Goal: Task Accomplishment & Management: Manage account settings

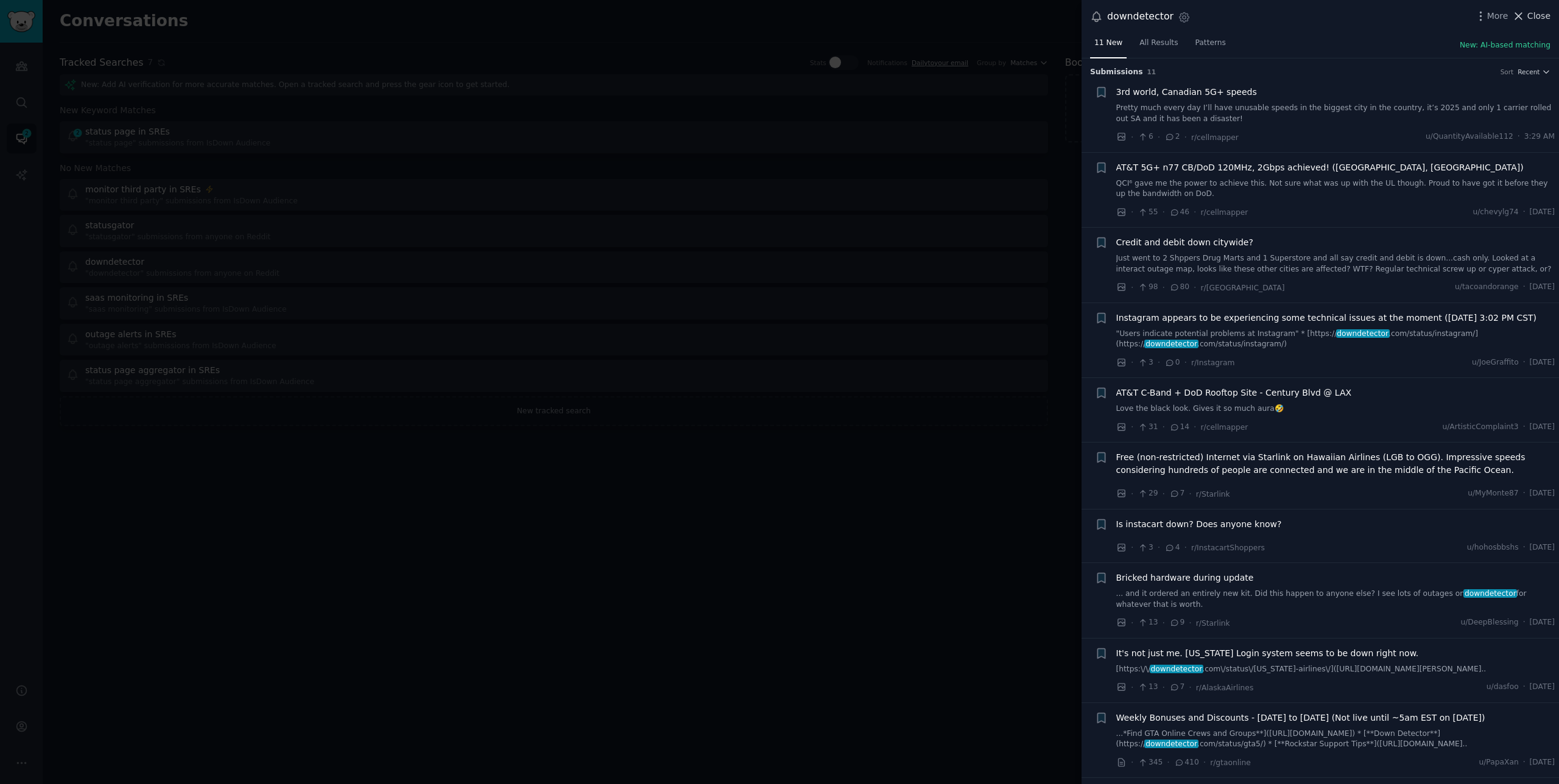
click at [1534, 10] on span "Close" at bounding box center [1539, 16] width 23 height 13
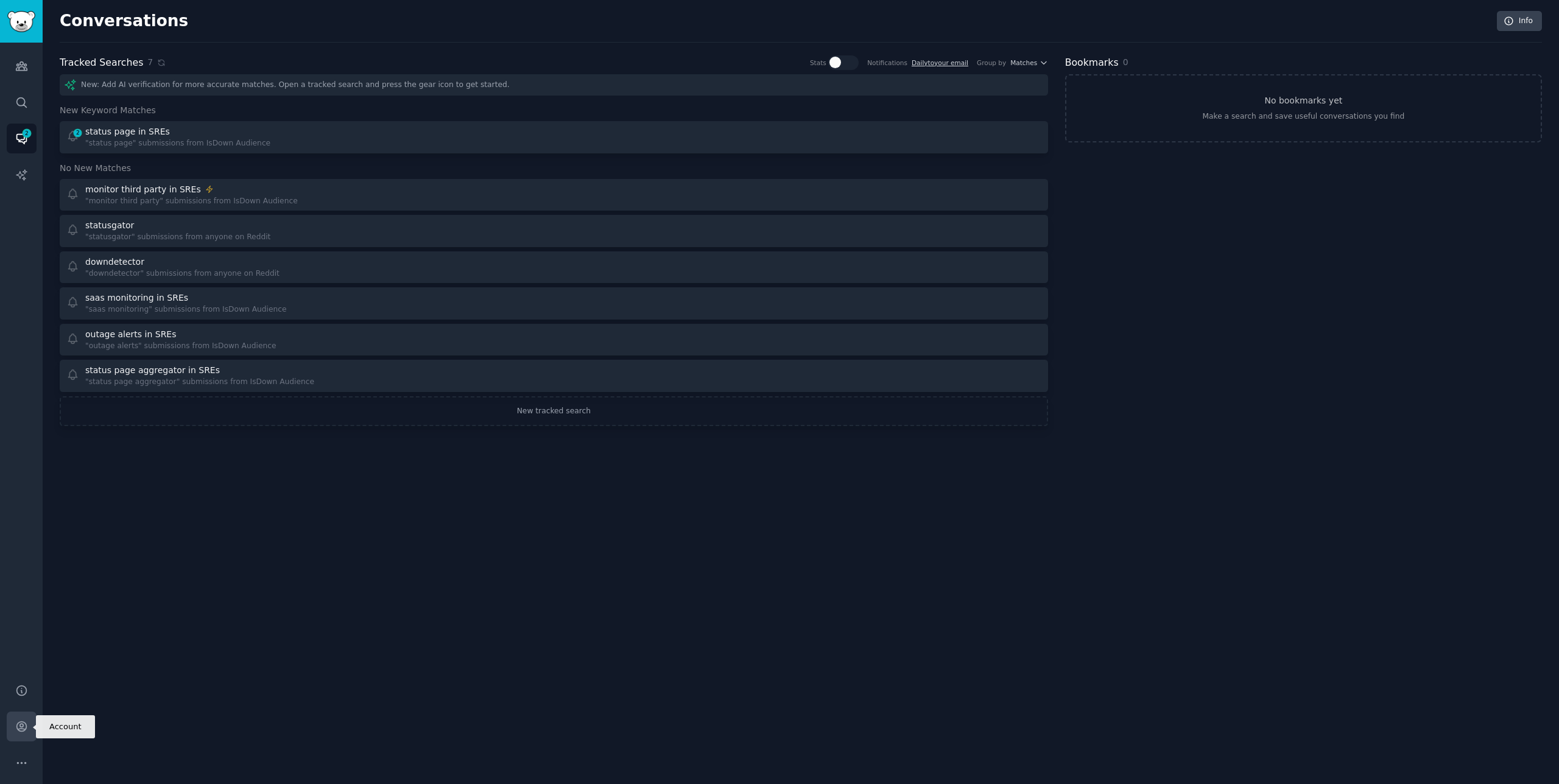
click at [13, 728] on link "Account" at bounding box center [21, 726] width 30 height 30
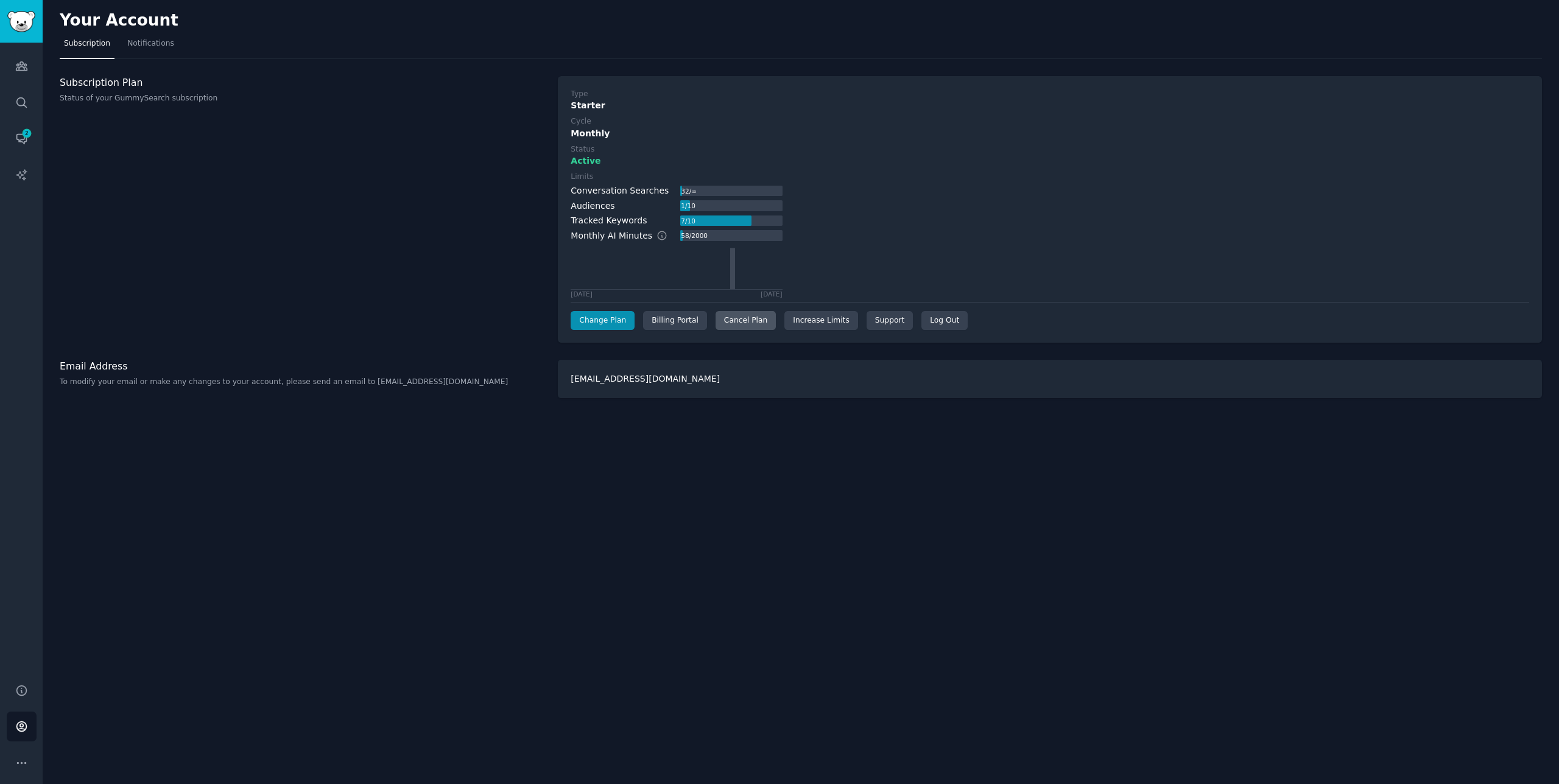
click at [735, 322] on div "Cancel Plan" at bounding box center [745, 320] width 60 height 19
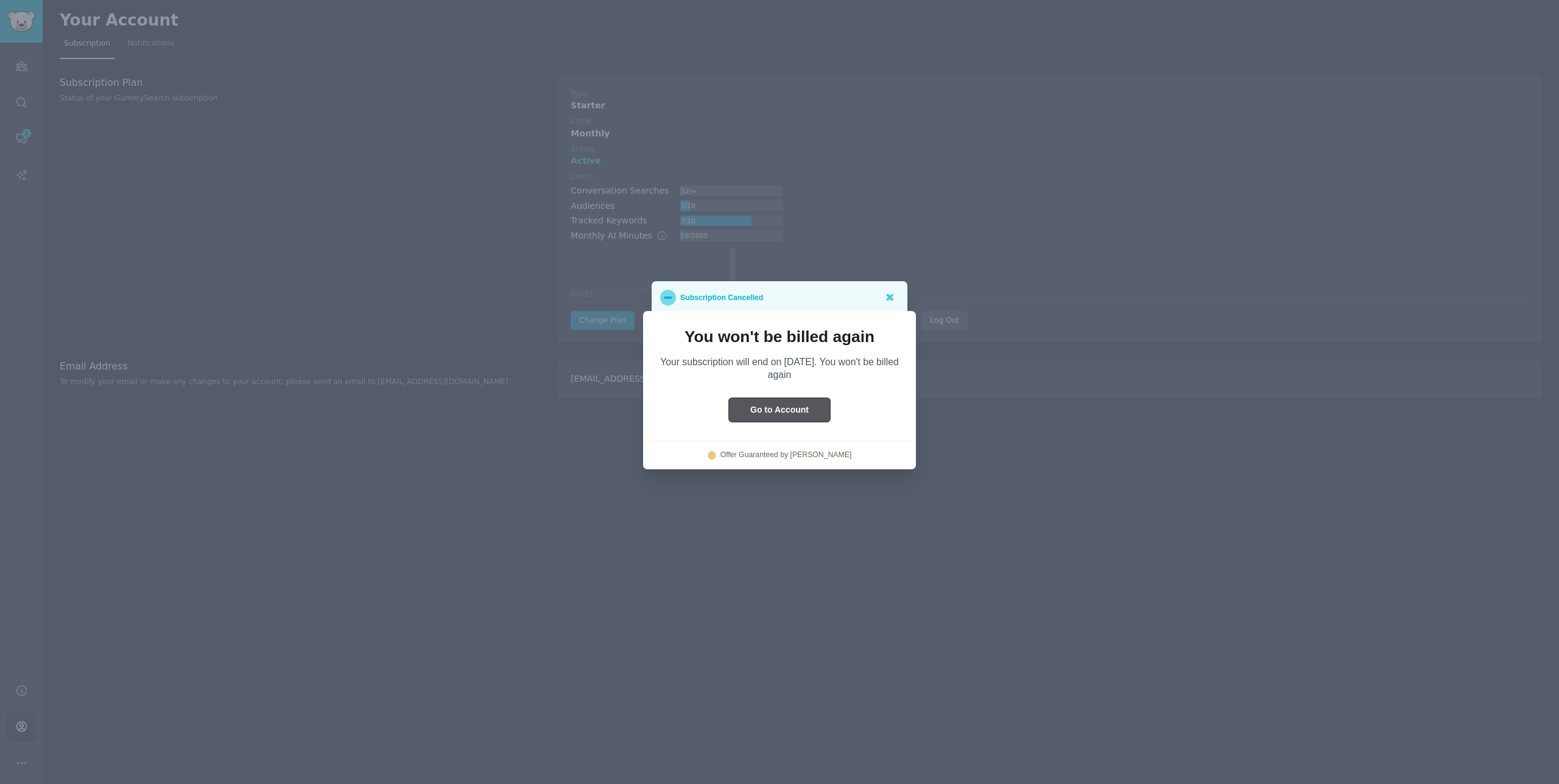
click at [773, 409] on button "Go to Account" at bounding box center [779, 410] width 101 height 24
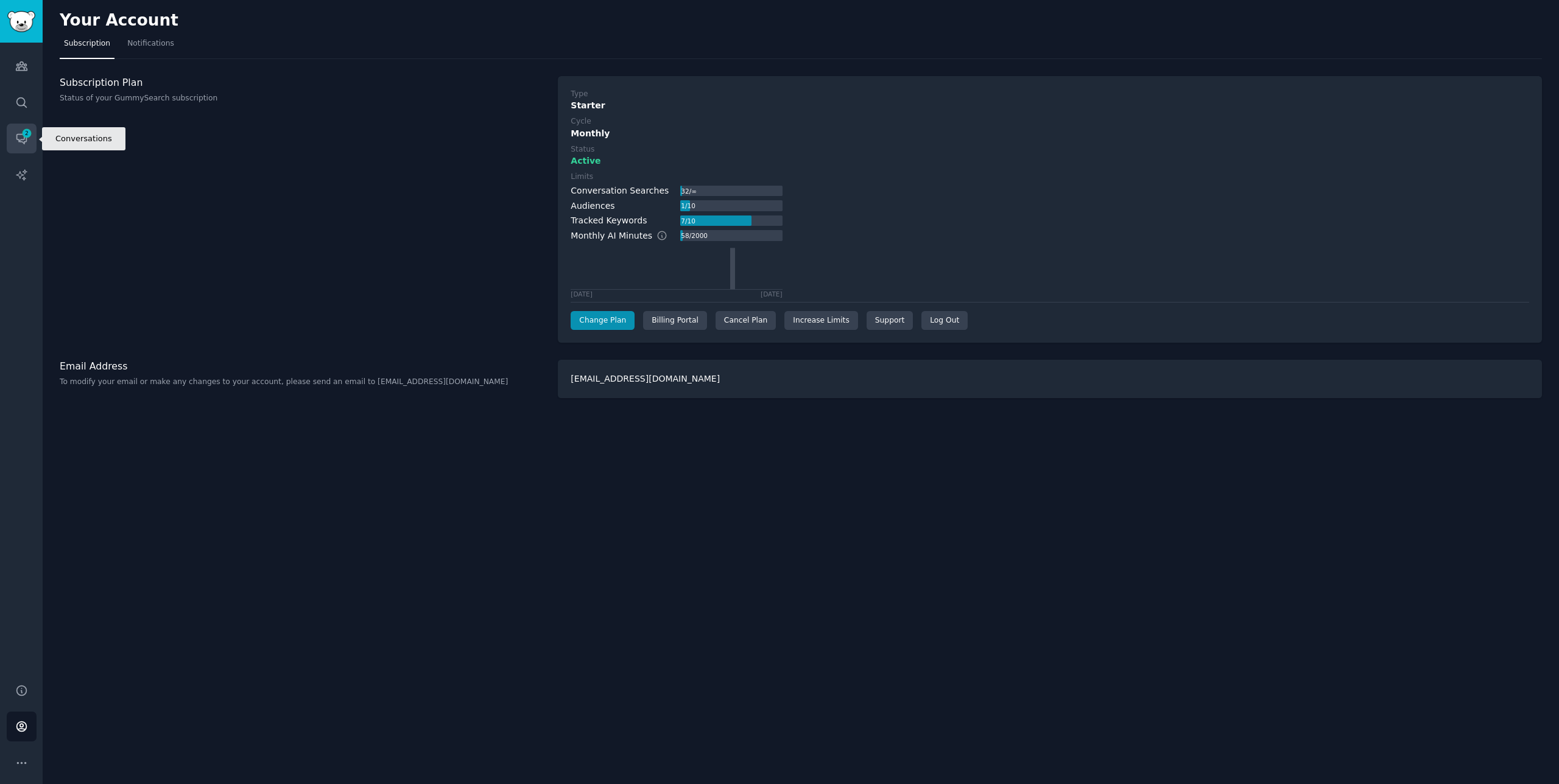
click at [19, 135] on icon "Sidebar" at bounding box center [21, 139] width 10 height 10
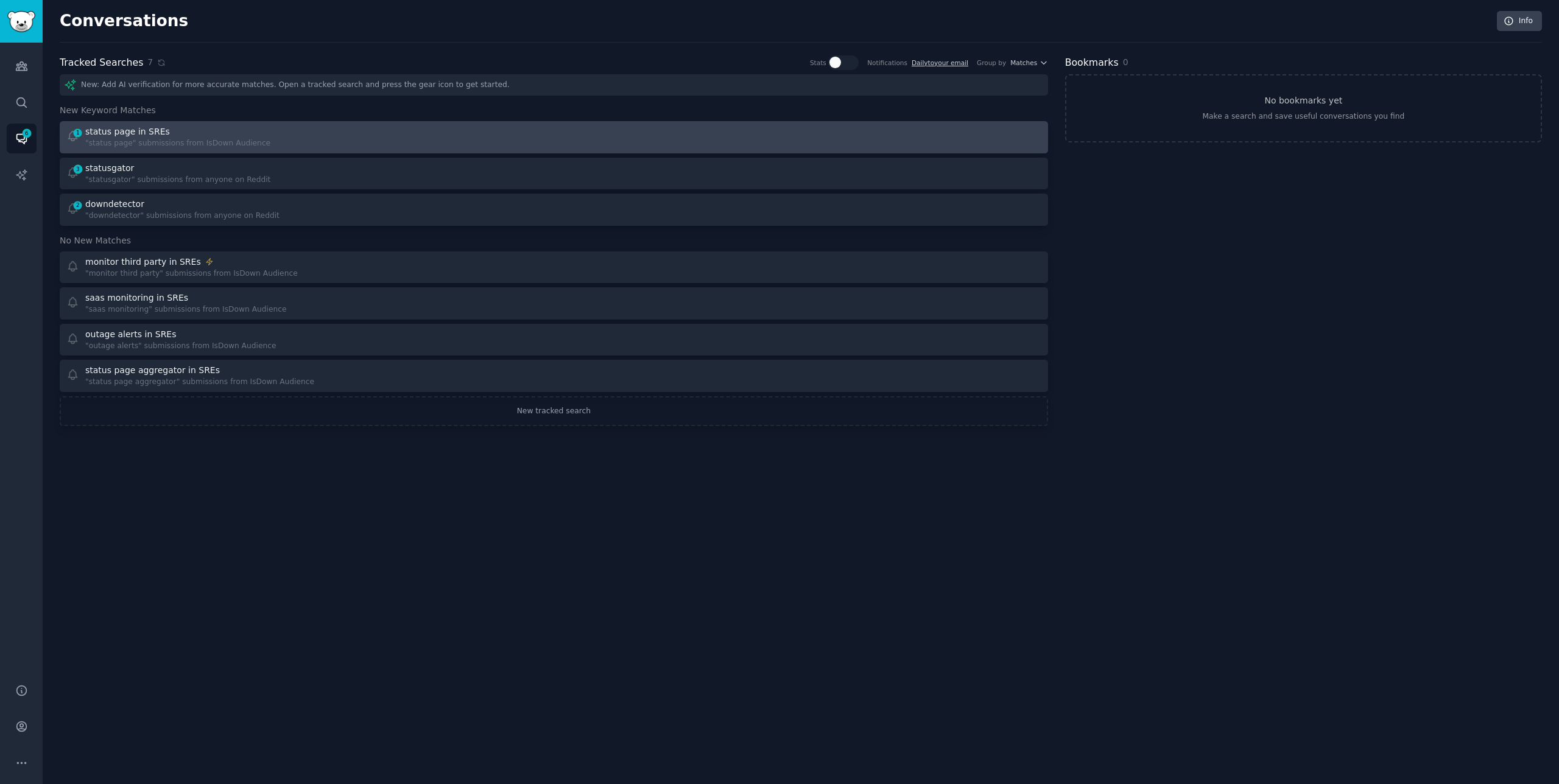
click at [165, 129] on div "status page in SREs" at bounding box center [177, 131] width 185 height 13
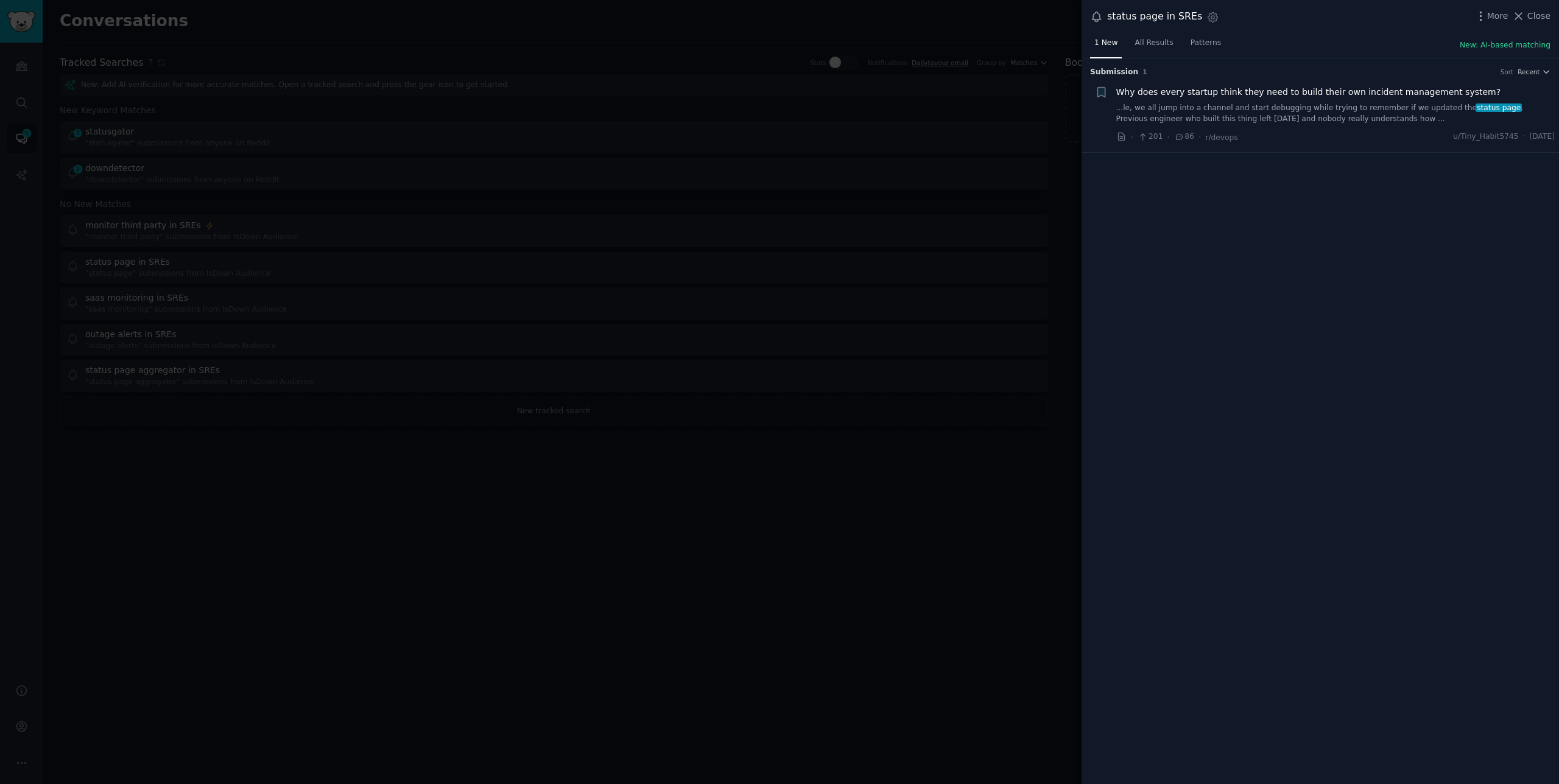
click at [1295, 109] on link "...le, we all jump into a channel and start debugging while trying to remember …" at bounding box center [1336, 113] width 439 height 21
